Goal: Task Accomplishment & Management: Manage account settings

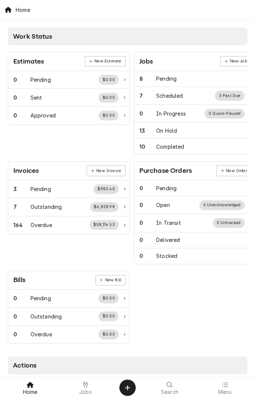
click at [83, 374] on span "Jobs" at bounding box center [85, 392] width 13 height 6
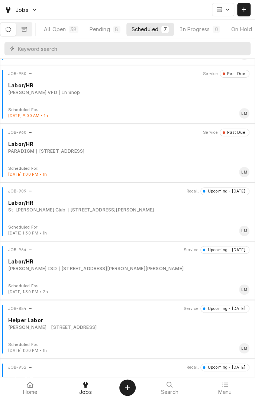
scroll to position [92, 0]
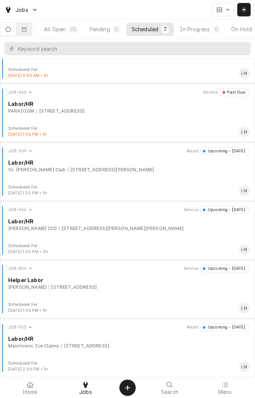
click at [59, 227] on div "212 W Vance St, Refugio, TX 78377" at bounding box center [121, 228] width 124 height 7
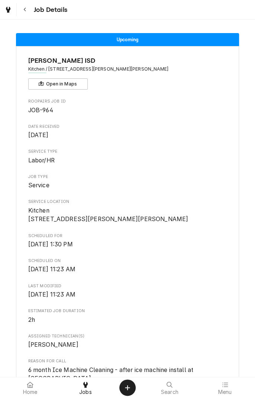
click at [25, 10] on icon "Navigate back" at bounding box center [24, 9] width 3 height 5
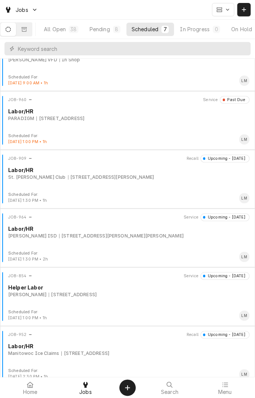
scroll to position [92, 0]
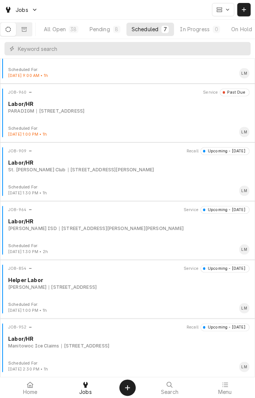
click at [111, 35] on button "Pending 8" at bounding box center [104, 29] width 41 height 13
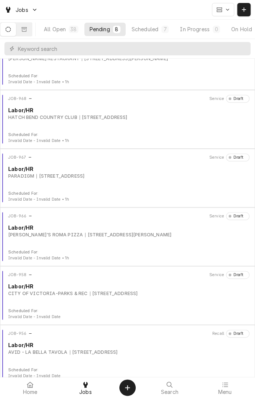
scroll to position [151, 0]
